Goal: Register for event/course

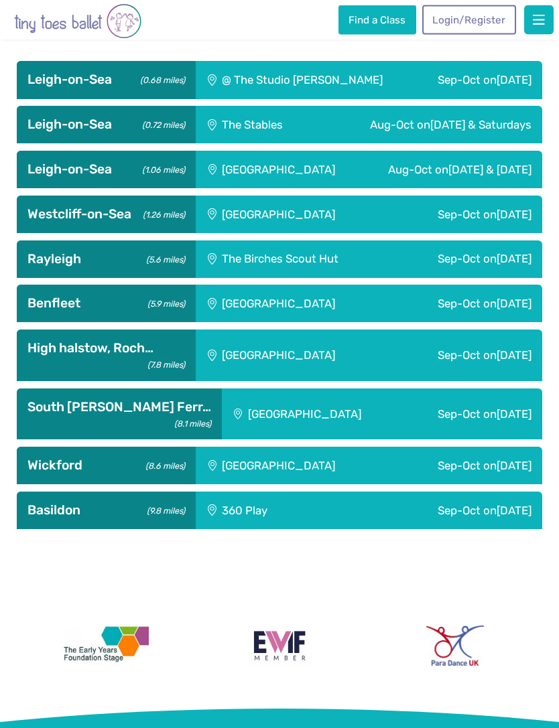
scroll to position [662, 0]
click at [482, 24] on link "Login/Register" at bounding box center [469, 19] width 94 height 29
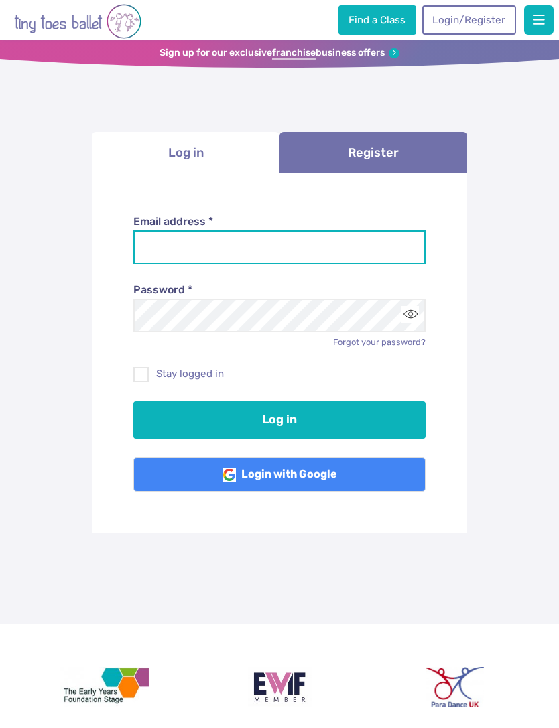
type input "**********"
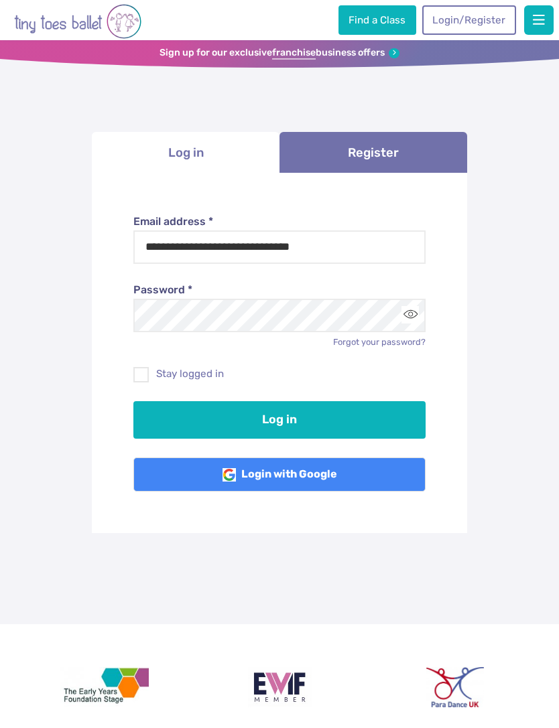
click at [279, 417] on button "Log in" at bounding box center [279, 420] width 293 height 38
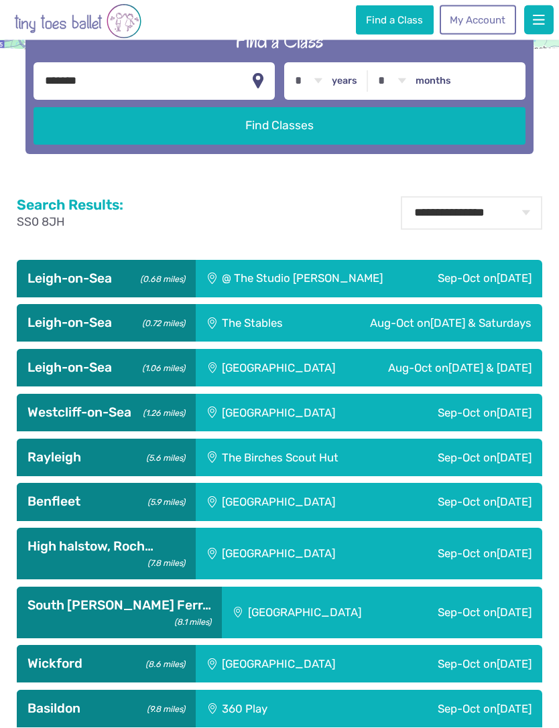
scroll to position [414, 0]
click at [415, 297] on div "Sep-Oct on Thursday" at bounding box center [478, 279] width 127 height 38
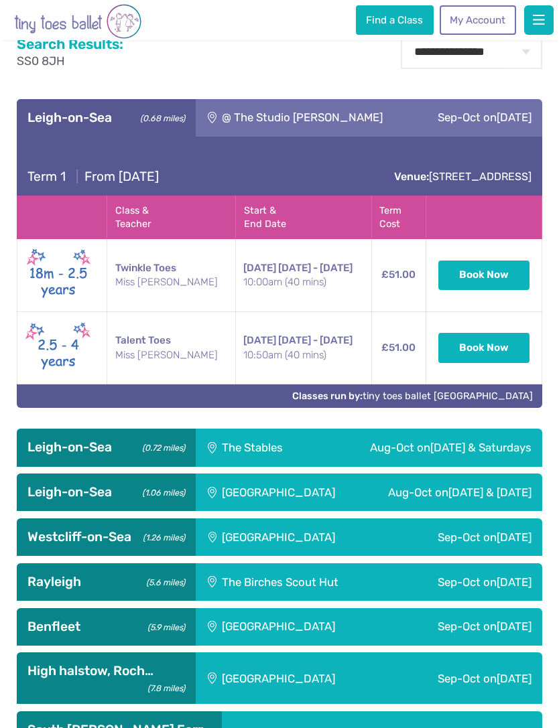
scroll to position [682, 0]
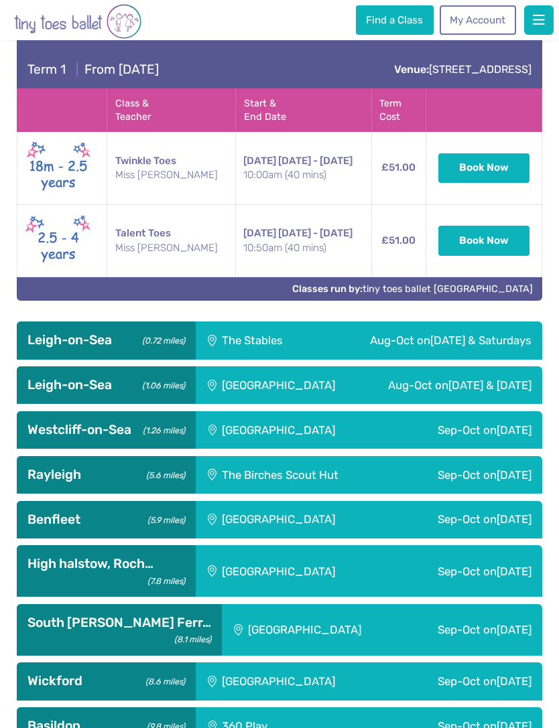
click at [350, 404] on div "Leigh Community Centre" at bounding box center [278, 385] width 165 height 38
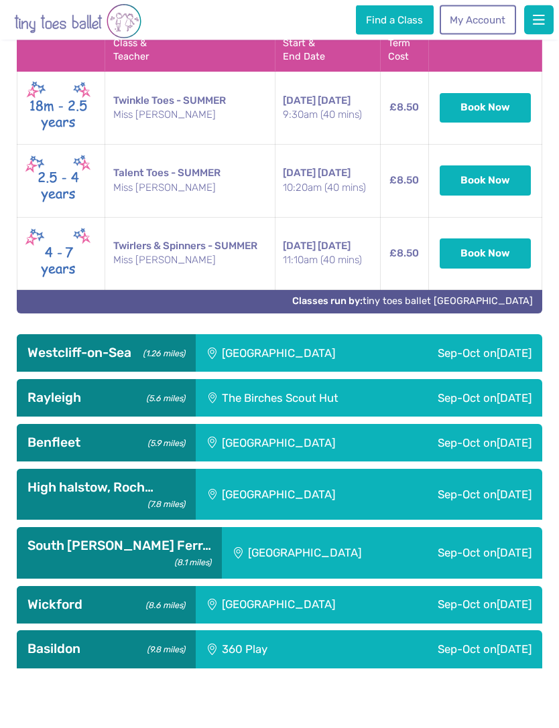
scroll to position [1512, 0]
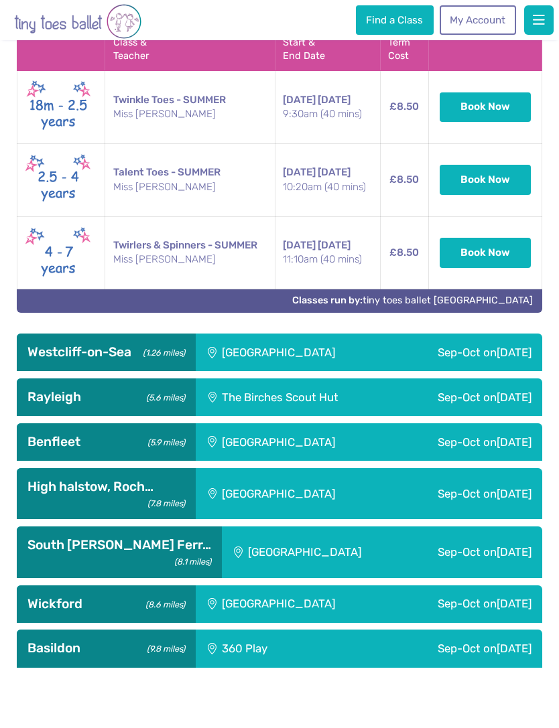
click at [345, 623] on div "Runwell Village Hall" at bounding box center [294, 605] width 196 height 38
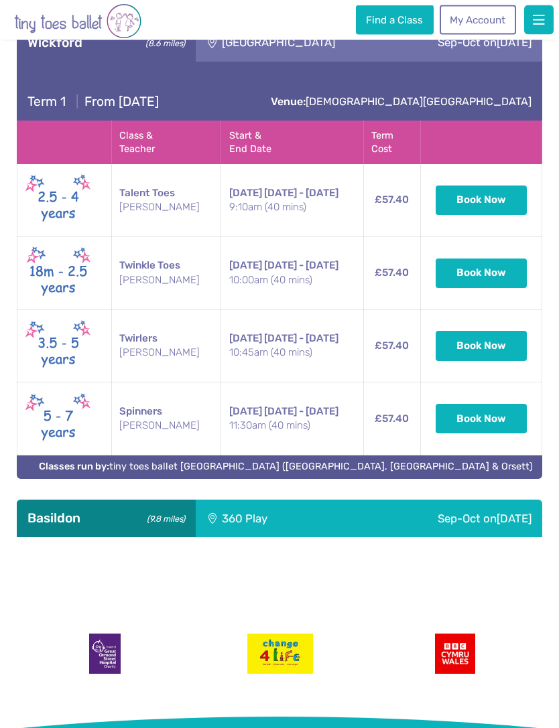
scroll to position [2073, 0]
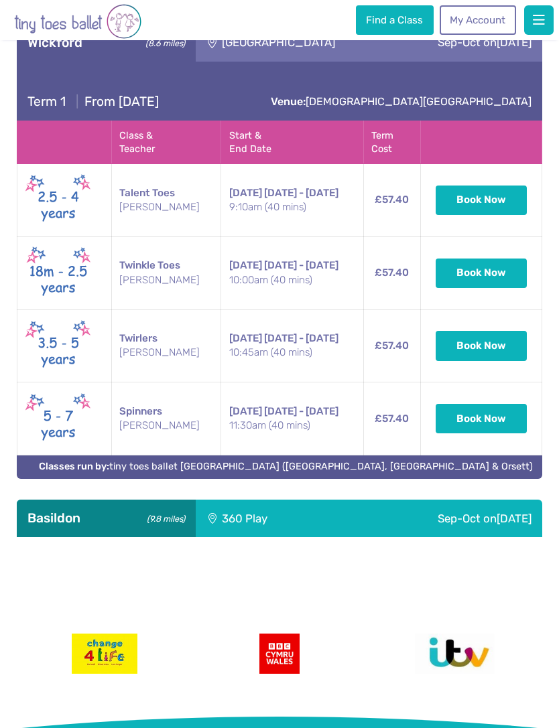
click at [351, 537] on div "Sep-Oct on Thursday" at bounding box center [441, 519] width 202 height 38
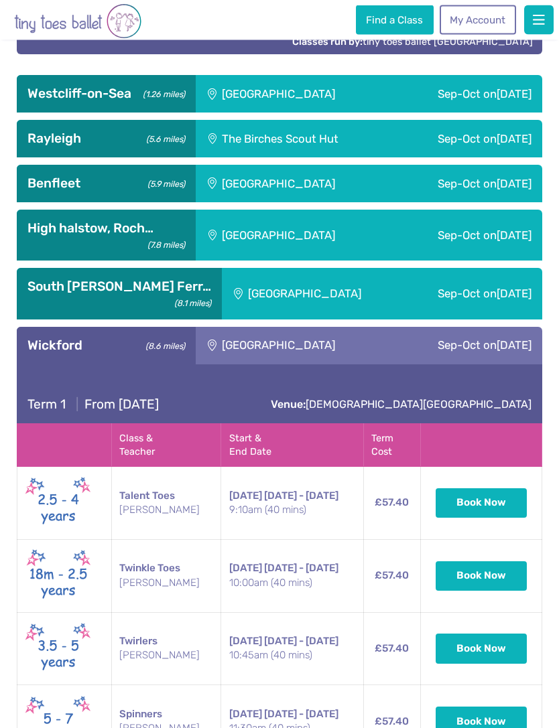
scroll to position [1694, 0]
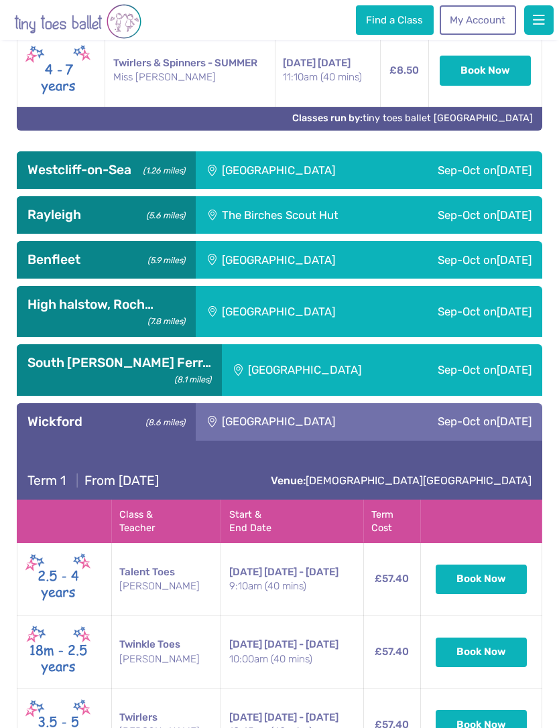
click at [352, 396] on div "Champions Manor Hall" at bounding box center [312, 370] width 181 height 52
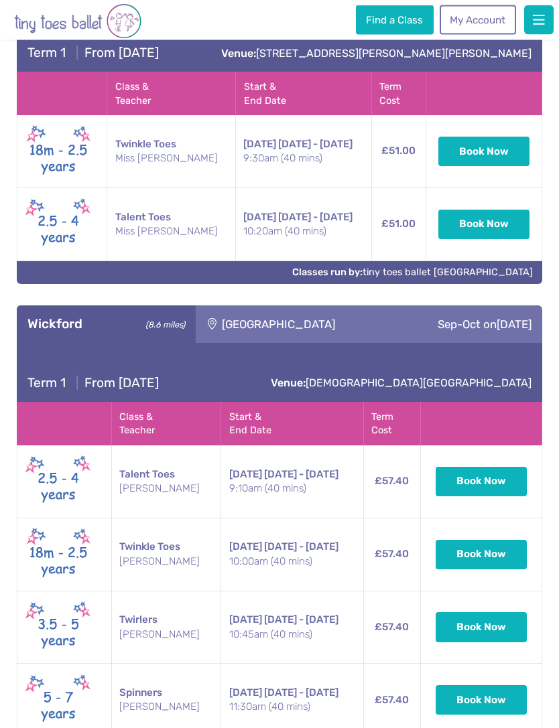
scroll to position [2077, 0]
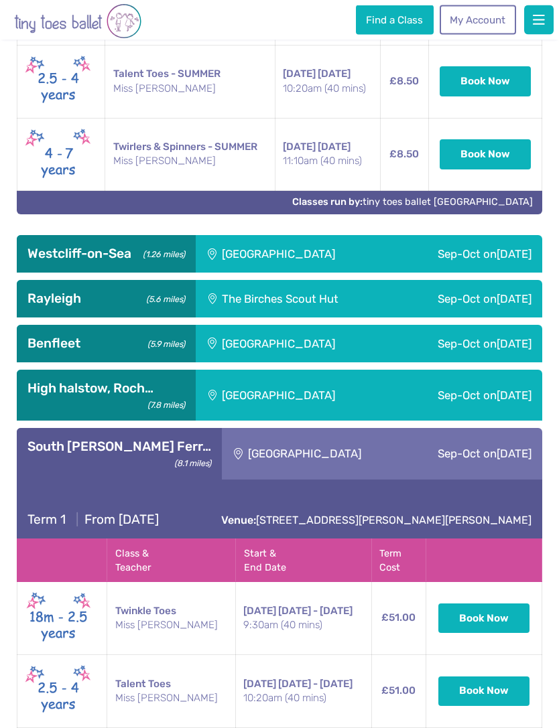
click at [359, 422] on div "High halstow village hall" at bounding box center [294, 396] width 196 height 52
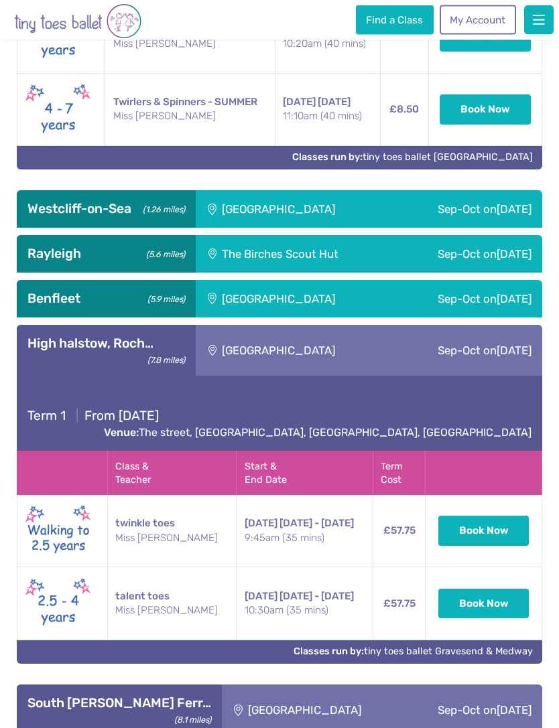
scroll to position [1655, 0]
click at [403, 318] on div "Sep-Oct on Monday" at bounding box center [466, 299] width 151 height 38
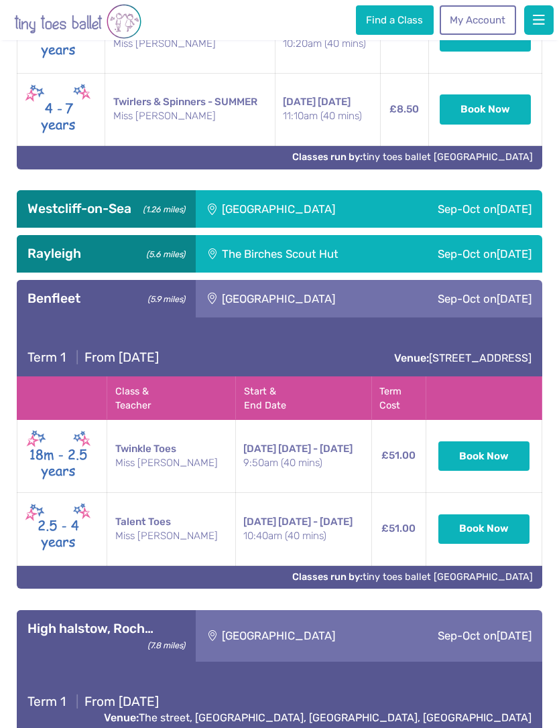
click at [445, 273] on div "Sep-Oct on Friday" at bounding box center [467, 254] width 149 height 38
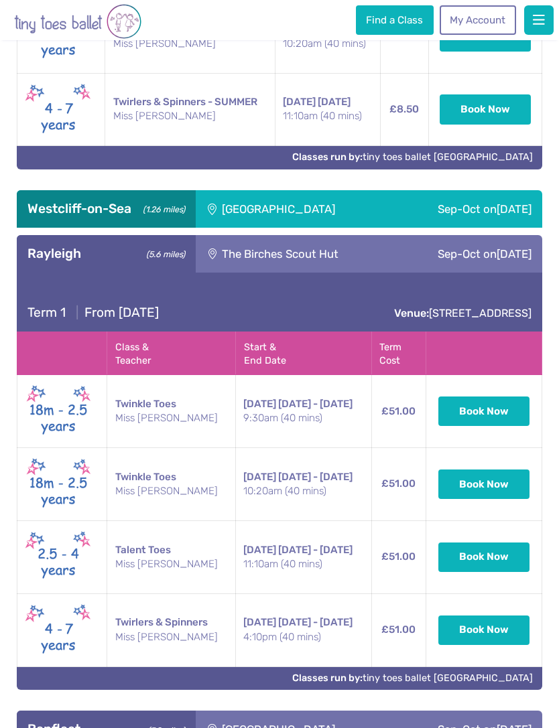
click at [511, 228] on div "Sep-Oct on Wednesday" at bounding box center [466, 209] width 151 height 38
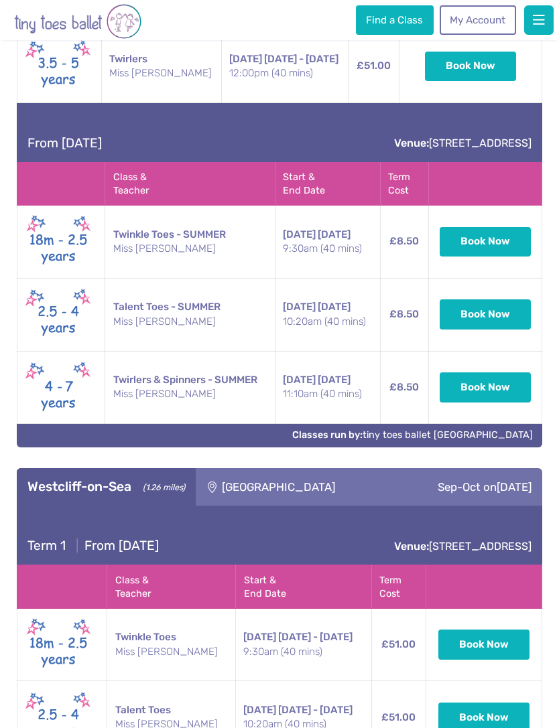
scroll to position [1377, 0]
